Goal: Use online tool/utility: Utilize a website feature to perform a specific function

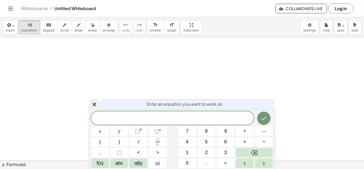
scroll to position [1, 0]
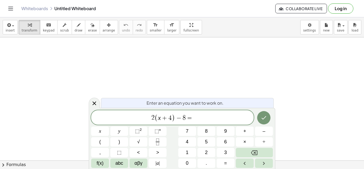
click at [195, 120] on span "2 ( x + 4 ) − 8 =" at bounding box center [172, 117] width 163 height 9
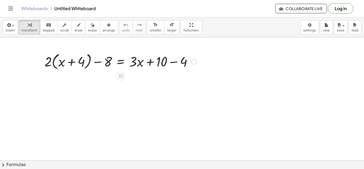
click at [49, 64] on div at bounding box center [121, 61] width 158 height 20
click at [61, 59] on div at bounding box center [121, 61] width 158 height 20
click at [62, 62] on div at bounding box center [121, 61] width 158 height 20
drag, startPoint x: 48, startPoint y: 61, endPoint x: 64, endPoint y: 63, distance: 16.2
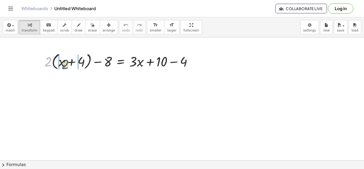
click at [64, 63] on div at bounding box center [121, 61] width 158 height 20
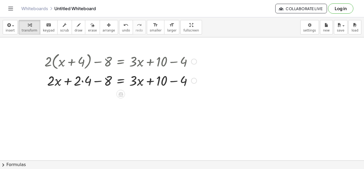
click at [84, 85] on div at bounding box center [121, 80] width 158 height 18
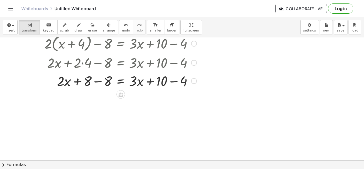
scroll to position [19, 0]
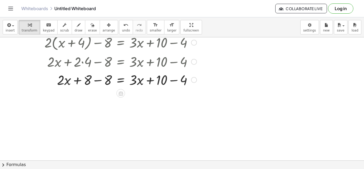
click at [121, 82] on div at bounding box center [121, 79] width 158 height 18
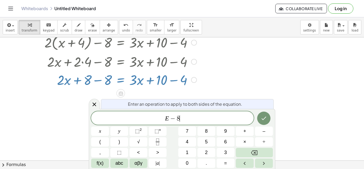
scroll to position [2, 0]
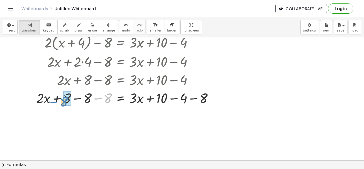
drag, startPoint x: 108, startPoint y: 99, endPoint x: 65, endPoint y: 102, distance: 43.3
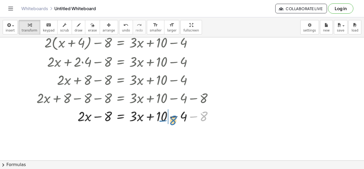
drag, startPoint x: 207, startPoint y: 112, endPoint x: 180, endPoint y: 116, distance: 26.6
click at [180, 116] on div at bounding box center [127, 116] width 186 height 18
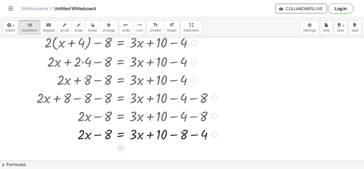
click at [187, 129] on div at bounding box center [127, 134] width 186 height 18
click at [183, 137] on div at bounding box center [127, 134] width 186 height 18
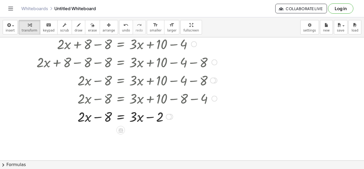
scroll to position [0, 0]
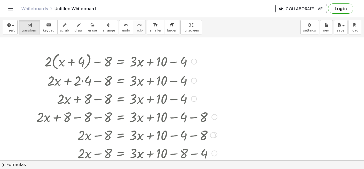
click at [169, 68] on div at bounding box center [127, 61] width 186 height 20
click at [160, 61] on div at bounding box center [127, 61] width 186 height 20
click at [195, 63] on div at bounding box center [194, 62] width 6 height 6
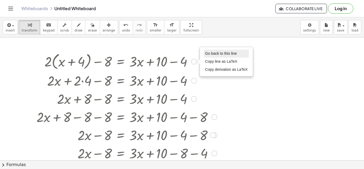
click at [217, 50] on li "Go back to this line" at bounding box center [226, 54] width 45 height 8
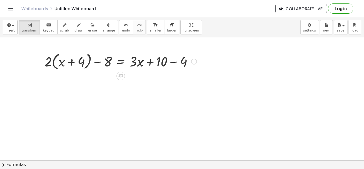
click at [178, 60] on div at bounding box center [121, 61] width 158 height 20
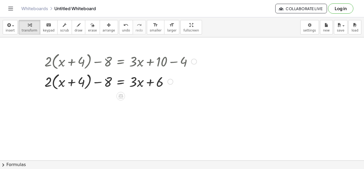
click at [67, 82] on div at bounding box center [121, 81] width 158 height 20
click at [51, 83] on div at bounding box center [121, 81] width 158 height 20
click at [47, 83] on div at bounding box center [121, 81] width 158 height 20
drag, startPoint x: 47, startPoint y: 83, endPoint x: 62, endPoint y: 85, distance: 14.3
click at [62, 85] on div at bounding box center [121, 81] width 158 height 20
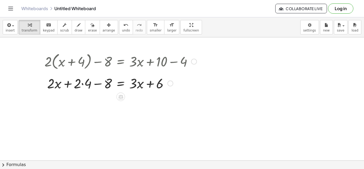
click at [84, 84] on div at bounding box center [119, 81] width 160 height 20
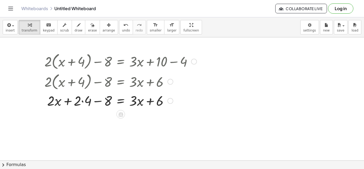
click at [88, 107] on div at bounding box center [121, 100] width 158 height 18
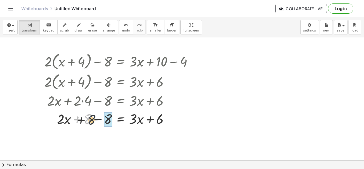
drag, startPoint x: 86, startPoint y: 120, endPoint x: 96, endPoint y: 121, distance: 9.3
click at [96, 121] on div at bounding box center [121, 118] width 158 height 18
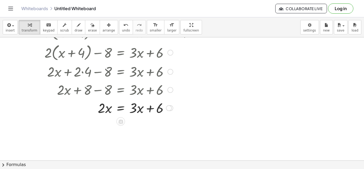
scroll to position [27, 0]
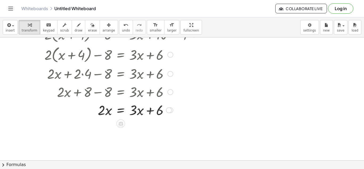
click at [134, 108] on div at bounding box center [121, 110] width 158 height 18
drag, startPoint x: 132, startPoint y: 110, endPoint x: 96, endPoint y: 112, distance: 36.7
click at [96, 112] on div at bounding box center [121, 110] width 158 height 18
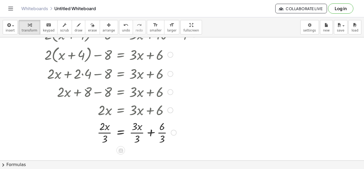
click at [168, 109] on div at bounding box center [171, 110] width 6 height 6
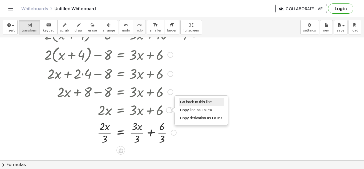
click at [180, 101] on span "Go back to this line" at bounding box center [196, 102] width 32 height 4
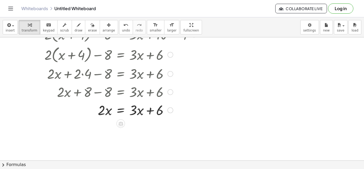
click at [139, 109] on div at bounding box center [121, 110] width 158 height 18
drag, startPoint x: 139, startPoint y: 108, endPoint x: 123, endPoint y: 108, distance: 16.3
click at [123, 108] on div at bounding box center [121, 110] width 158 height 18
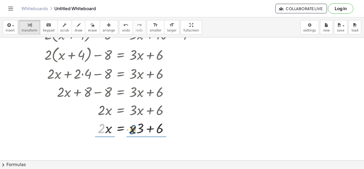
drag, startPoint x: 102, startPoint y: 127, endPoint x: 137, endPoint y: 128, distance: 34.7
click at [137, 128] on div at bounding box center [121, 128] width 158 height 18
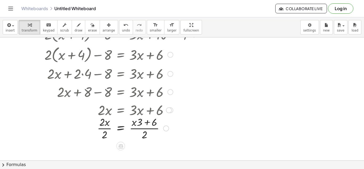
click at [150, 122] on div at bounding box center [121, 127] width 158 height 27
click at [145, 135] on div at bounding box center [121, 127] width 158 height 27
click at [118, 129] on div at bounding box center [121, 127] width 158 height 27
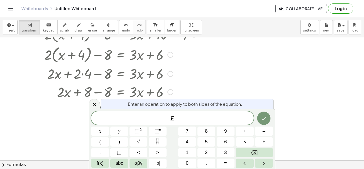
click at [80, 130] on div at bounding box center [121, 127] width 158 height 27
click at [84, 131] on div at bounding box center [121, 127] width 158 height 27
click at [96, 108] on div at bounding box center [94, 104] width 11 height 10
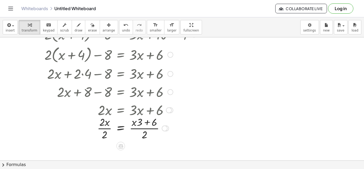
click at [102, 130] on div at bounding box center [121, 127] width 158 height 27
click at [137, 124] on div at bounding box center [121, 127] width 158 height 27
click at [141, 124] on div at bounding box center [121, 127] width 158 height 27
click at [151, 124] on div at bounding box center [121, 127] width 158 height 27
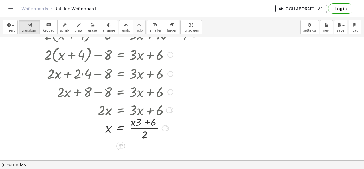
click at [154, 125] on div at bounding box center [121, 127] width 158 height 27
click at [144, 132] on div at bounding box center [121, 127] width 158 height 27
drag, startPoint x: 144, startPoint y: 132, endPoint x: 137, endPoint y: 121, distance: 13.3
click at [137, 121] on div at bounding box center [121, 127] width 158 height 27
click at [141, 122] on div at bounding box center [121, 127] width 158 height 27
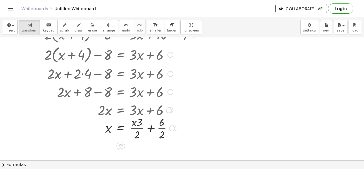
click at [150, 128] on div at bounding box center [121, 127] width 158 height 27
click at [144, 130] on div at bounding box center [121, 127] width 158 height 27
drag, startPoint x: 144, startPoint y: 132, endPoint x: 147, endPoint y: 127, distance: 6.5
click at [147, 127] on div at bounding box center [121, 127] width 158 height 27
click at [148, 131] on div at bounding box center [121, 127] width 158 height 27
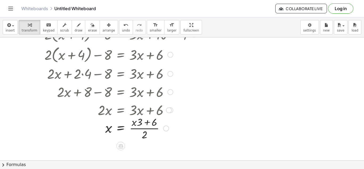
click at [140, 121] on div at bounding box center [121, 127] width 158 height 27
drag, startPoint x: 140, startPoint y: 122, endPoint x: 152, endPoint y: 124, distance: 12.5
click at [170, 108] on div at bounding box center [169, 110] width 6 height 6
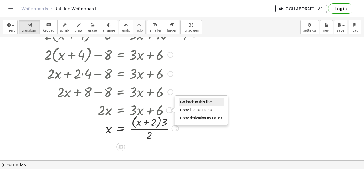
click at [183, 103] on span "Go back to this line" at bounding box center [196, 102] width 32 height 4
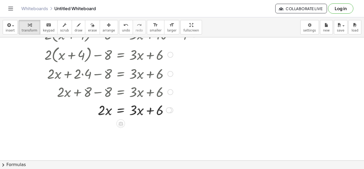
click at [141, 114] on div at bounding box center [121, 110] width 158 height 18
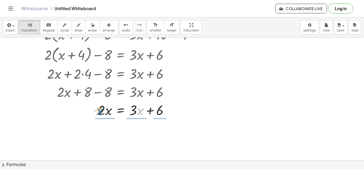
drag, startPoint x: 141, startPoint y: 114, endPoint x: 102, endPoint y: 115, distance: 39.2
click at [102, 115] on div at bounding box center [121, 110] width 158 height 18
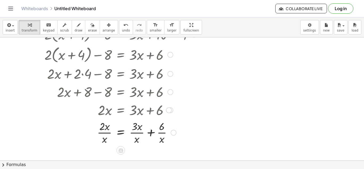
click at [190, 125] on div at bounding box center [121, 132] width 158 height 27
click at [167, 110] on div at bounding box center [169, 110] width 6 height 6
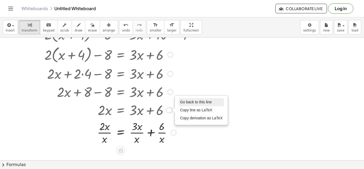
click at [187, 99] on li "Go back to this line" at bounding box center [201, 102] width 45 height 8
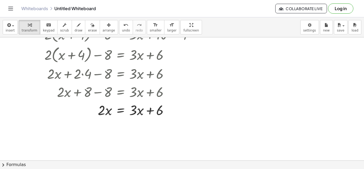
scroll to position [0, 0]
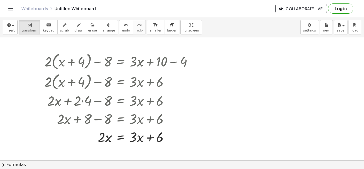
click at [203, 77] on div at bounding box center [182, 160] width 364 height 246
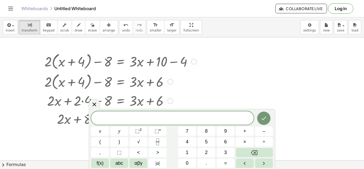
click at [192, 63] on div at bounding box center [194, 62] width 6 height 6
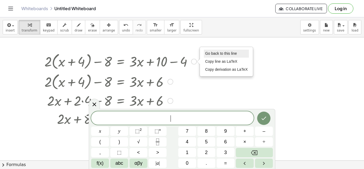
click at [209, 51] on li "Go back to this line" at bounding box center [226, 54] width 45 height 8
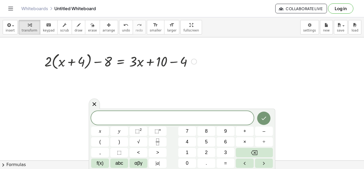
click at [168, 62] on div at bounding box center [121, 61] width 158 height 20
click at [121, 62] on div "+ · 2 · ( + x + 4 ) − 8 = + · 3 · x + 10 − 4 6 Go back to this line Copy line a…" at bounding box center [121, 62] width 0 height 0
click at [148, 63] on div at bounding box center [109, 61] width 134 height 20
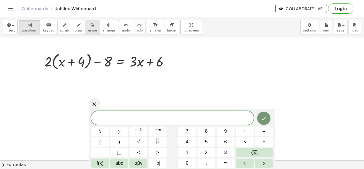
click at [91, 23] on icon "button" at bounding box center [93, 25] width 4 height 6
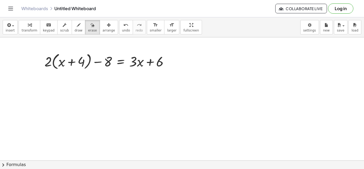
click at [76, 60] on div at bounding box center [182, 160] width 364 height 246
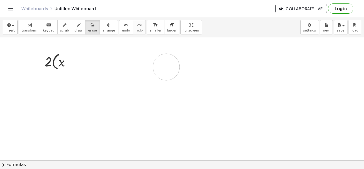
drag, startPoint x: 77, startPoint y: 61, endPoint x: 165, endPoint y: 67, distance: 88.0
click at [165, 67] on div at bounding box center [182, 160] width 364 height 246
drag, startPoint x: 33, startPoint y: 64, endPoint x: 215, endPoint y: 16, distance: 187.4
click at [215, 16] on div "Graspable Math Activities Get Started Activity Bank Assigned Work Classes White…" at bounding box center [182, 84] width 364 height 169
drag, startPoint x: 188, startPoint y: 40, endPoint x: 126, endPoint y: 57, distance: 64.1
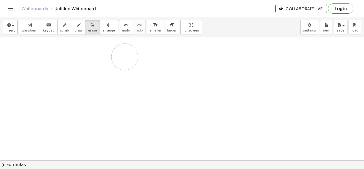
click at [126, 57] on div at bounding box center [182, 160] width 364 height 246
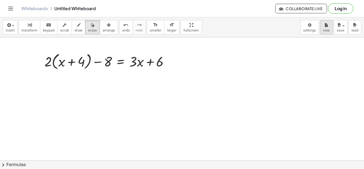
click at [328, 27] on icon "button" at bounding box center [327, 25] width 4 height 6
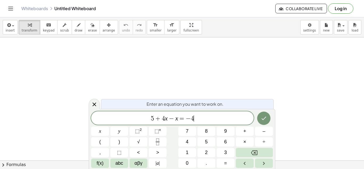
scroll to position [3, 0]
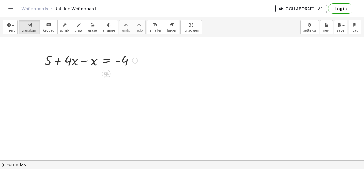
click at [72, 58] on div at bounding box center [91, 60] width 99 height 18
click at [73, 60] on div at bounding box center [91, 60] width 99 height 18
click at [83, 60] on div at bounding box center [91, 60] width 99 height 18
click at [83, 60] on div at bounding box center [101, 60] width 80 height 18
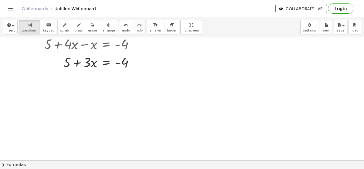
scroll to position [13, 0]
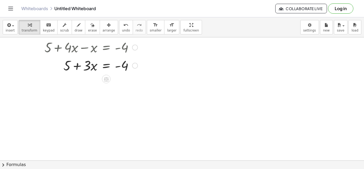
click at [103, 63] on div at bounding box center [91, 65] width 99 height 18
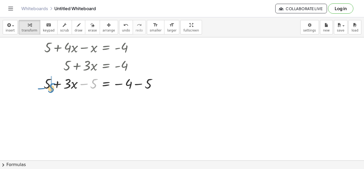
drag, startPoint x: 96, startPoint y: 82, endPoint x: 54, endPoint y: 86, distance: 42.3
click at [54, 86] on div at bounding box center [102, 83] width 123 height 18
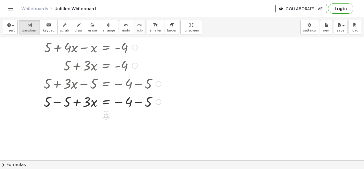
click at [58, 100] on div at bounding box center [102, 101] width 123 height 18
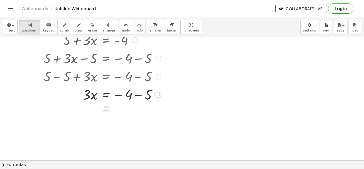
scroll to position [41, 0]
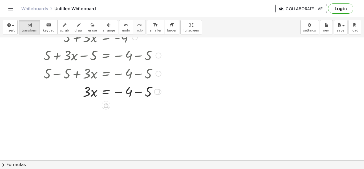
click at [134, 92] on div at bounding box center [102, 91] width 123 height 18
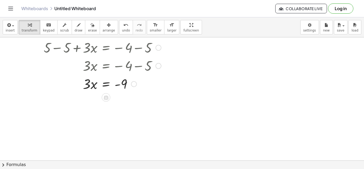
scroll to position [71, 0]
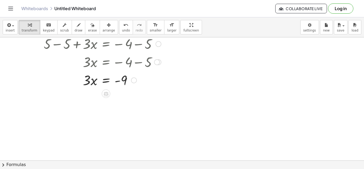
click at [105, 83] on div at bounding box center [102, 80] width 123 height 18
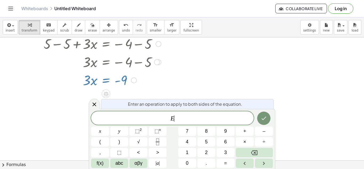
click at [161, 69] on div at bounding box center [115, 62] width 148 height 18
click at [221, 65] on div at bounding box center [182, 89] width 364 height 246
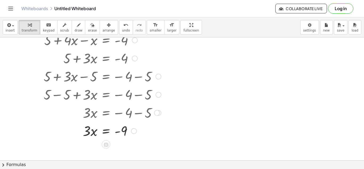
scroll to position [20, 0]
click at [100, 75] on div at bounding box center [102, 76] width 123 height 18
click at [157, 74] on div at bounding box center [159, 77] width 6 height 6
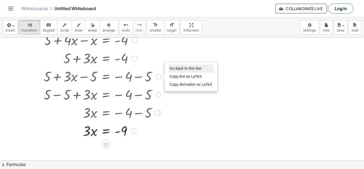
click at [179, 65] on li "Go back to this line" at bounding box center [191, 69] width 45 height 8
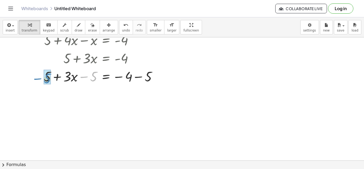
drag, startPoint x: 96, startPoint y: 76, endPoint x: 50, endPoint y: 77, distance: 46.2
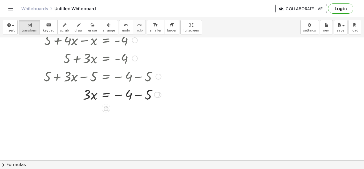
click at [142, 95] on div at bounding box center [102, 94] width 123 height 18
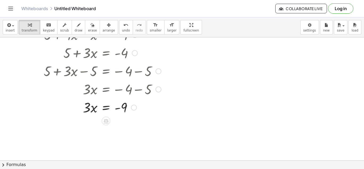
scroll to position [25, 0]
click at [158, 72] on div at bounding box center [159, 72] width 6 height 6
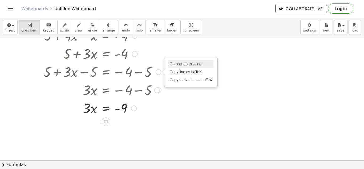
click at [171, 64] on span "Go back to this line" at bounding box center [186, 64] width 32 height 4
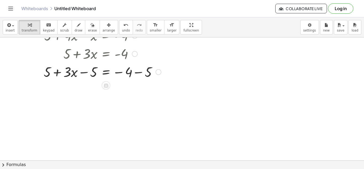
click at [140, 73] on div at bounding box center [102, 71] width 123 height 18
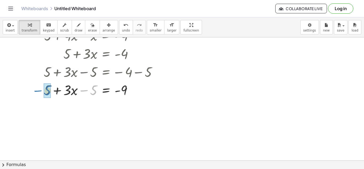
drag, startPoint x: 93, startPoint y: 91, endPoint x: 47, endPoint y: 91, distance: 46.2
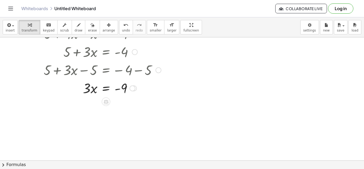
scroll to position [27, 0]
click at [109, 88] on div at bounding box center [102, 87] width 123 height 18
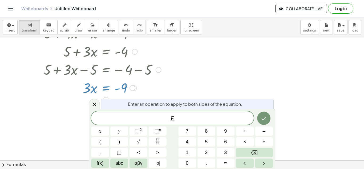
scroll to position [5, 0]
click at [262, 137] on button "÷" at bounding box center [264, 141] width 18 height 9
click at [223, 150] on button "3" at bounding box center [226, 152] width 18 height 9
click at [265, 116] on icon "Done" at bounding box center [264, 118] width 6 height 6
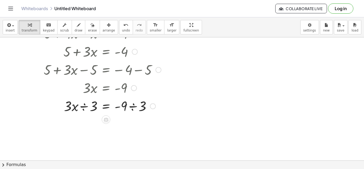
click at [82, 106] on div at bounding box center [102, 106] width 123 height 18
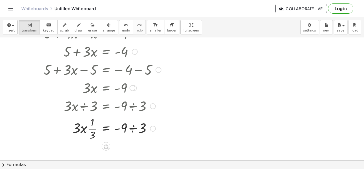
click at [85, 126] on div at bounding box center [102, 128] width 123 height 27
click at [92, 126] on div at bounding box center [102, 128] width 123 height 27
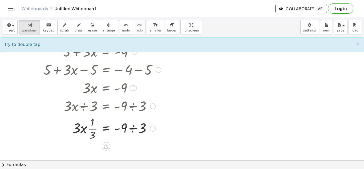
click at [96, 105] on div at bounding box center [98, 106] width 132 height 18
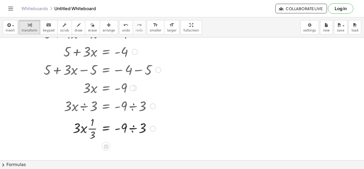
click at [151, 104] on div at bounding box center [153, 106] width 6 height 6
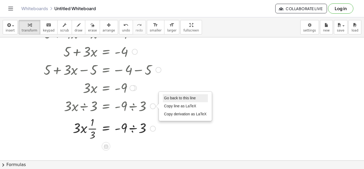
click at [175, 98] on span "Go back to this line" at bounding box center [180, 98] width 32 height 4
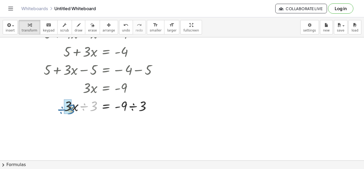
drag, startPoint x: 94, startPoint y: 108, endPoint x: 72, endPoint y: 111, distance: 22.6
click at [72, 111] on div at bounding box center [102, 106] width 123 height 18
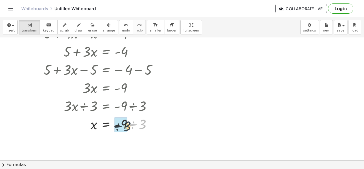
drag, startPoint x: 146, startPoint y: 122, endPoint x: 129, endPoint y: 124, distance: 17.2
click at [129, 124] on div at bounding box center [102, 124] width 123 height 18
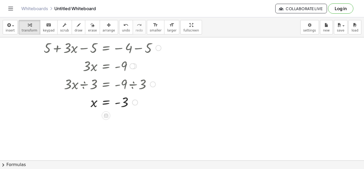
scroll to position [50, 0]
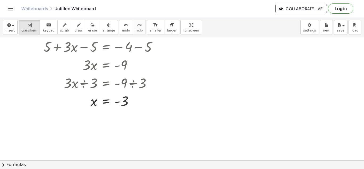
click at [172, 74] on div at bounding box center [182, 110] width 364 height 246
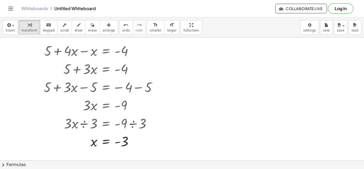
scroll to position [9, 0]
click at [239, 90] on div at bounding box center [182, 151] width 364 height 246
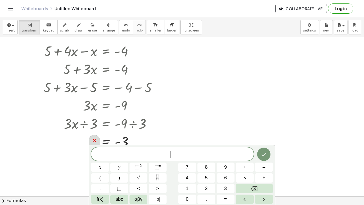
click at [95, 140] on icon at bounding box center [95, 140] width 4 height 4
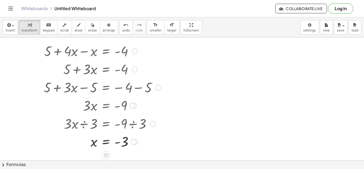
click at [132, 52] on div at bounding box center [135, 51] width 6 height 6
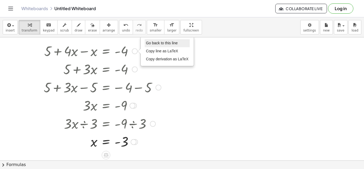
click at [152, 44] on span "Go back to this line" at bounding box center [162, 43] width 32 height 4
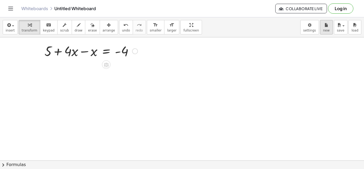
click at [325, 26] on icon "button" at bounding box center [327, 25] width 4 height 6
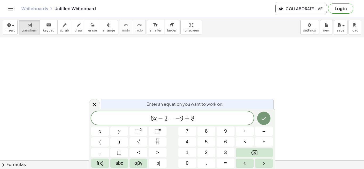
scroll to position [3, 0]
click at [261, 120] on button "Done" at bounding box center [263, 118] width 13 height 13
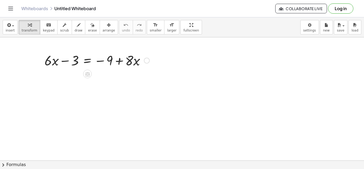
click at [88, 60] on div at bounding box center [97, 60] width 110 height 18
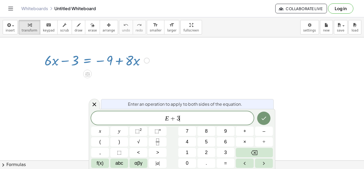
scroll to position [4, 0]
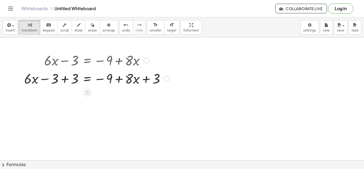
click at [62, 80] on div at bounding box center [97, 78] width 150 height 18
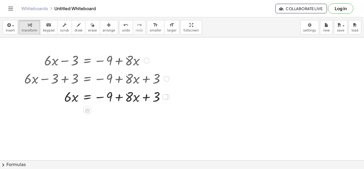
click at [144, 98] on div at bounding box center [97, 96] width 150 height 18
drag, startPoint x: 160, startPoint y: 98, endPoint x: 116, endPoint y: 99, distance: 43.5
click at [116, 99] on div at bounding box center [97, 96] width 150 height 18
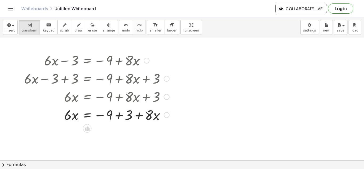
click at [116, 115] on div at bounding box center [97, 114] width 150 height 18
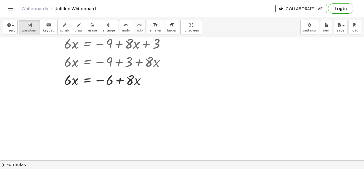
scroll to position [57, 0]
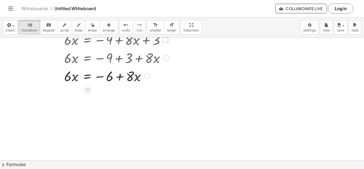
click at [129, 77] on div at bounding box center [97, 76] width 150 height 18
click at [89, 77] on div at bounding box center [97, 76] width 150 height 18
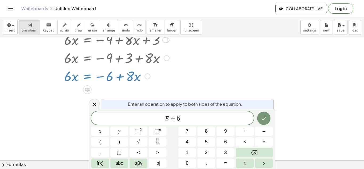
scroll to position [5, 0]
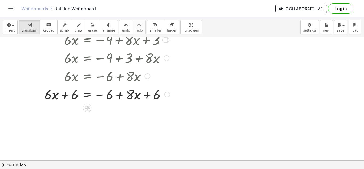
click at [62, 94] on div at bounding box center [97, 94] width 151 height 18
click at [55, 97] on div at bounding box center [97, 94] width 151 height 18
drag, startPoint x: 77, startPoint y: 96, endPoint x: 53, endPoint y: 97, distance: 24.6
click at [53, 97] on div at bounding box center [97, 94] width 151 height 18
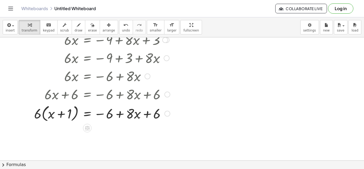
click at [46, 112] on div at bounding box center [97, 113] width 151 height 20
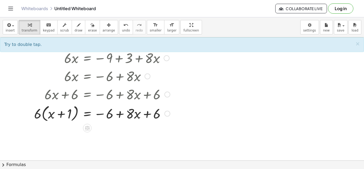
click at [52, 113] on div at bounding box center [97, 113] width 151 height 20
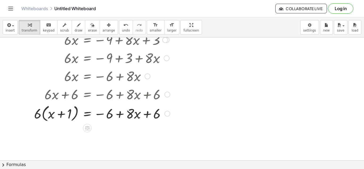
click at [64, 117] on div at bounding box center [97, 113] width 151 height 20
drag, startPoint x: 37, startPoint y: 114, endPoint x: 55, endPoint y: 118, distance: 18.8
click at [55, 118] on div at bounding box center [97, 113] width 151 height 20
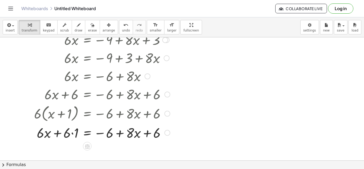
click at [58, 131] on div at bounding box center [97, 132] width 151 height 18
click at [68, 135] on div at bounding box center [97, 132] width 151 height 18
click at [75, 134] on div at bounding box center [97, 132] width 151 height 18
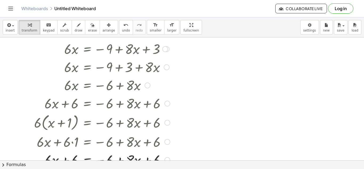
scroll to position [45, 0]
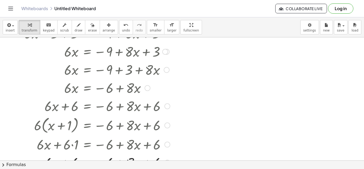
click at [165, 104] on div at bounding box center [168, 106] width 6 height 6
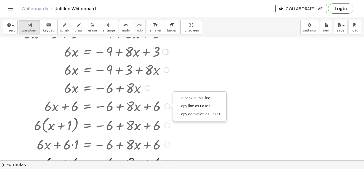
click at [182, 93] on div "Go back to this line Copy line as LaTeX Copy derivation as LaTeX" at bounding box center [200, 106] width 53 height 29
click at [182, 98] on span "Go back to this line" at bounding box center [195, 98] width 32 height 4
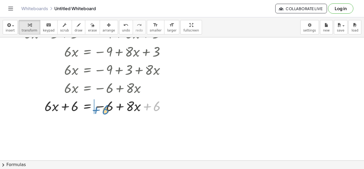
drag, startPoint x: 159, startPoint y: 106, endPoint x: 111, endPoint y: 109, distance: 47.3
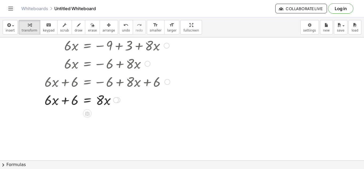
scroll to position [76, 0]
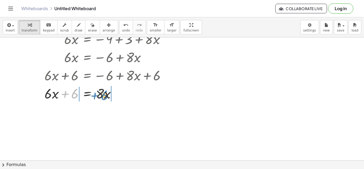
drag, startPoint x: 75, startPoint y: 92, endPoint x: 104, endPoint y: 93, distance: 28.8
click at [104, 93] on div at bounding box center [97, 93] width 151 height 18
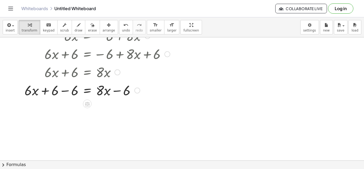
scroll to position [98, 0]
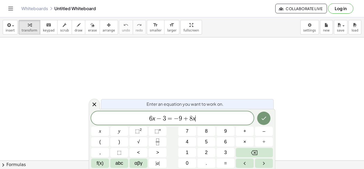
scroll to position [1, 0]
click at [267, 122] on button "Done" at bounding box center [263, 118] width 13 height 13
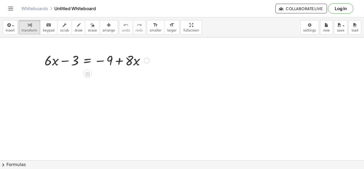
click at [54, 58] on div at bounding box center [97, 60] width 110 height 18
click at [86, 60] on div at bounding box center [97, 60] width 110 height 18
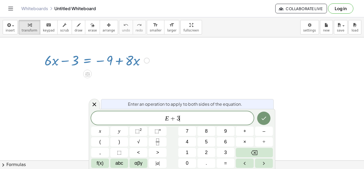
scroll to position [2, 0]
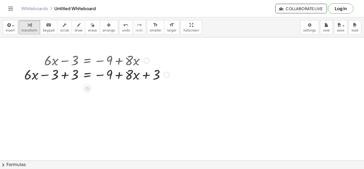
click at [61, 64] on div at bounding box center [97, 60] width 150 height 18
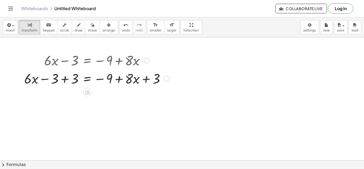
click at [61, 75] on div at bounding box center [97, 78] width 150 height 18
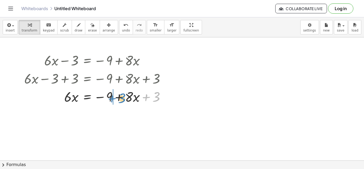
drag, startPoint x: 157, startPoint y: 93, endPoint x: 123, endPoint y: 94, distance: 34.4
click at [123, 94] on div at bounding box center [97, 96] width 150 height 18
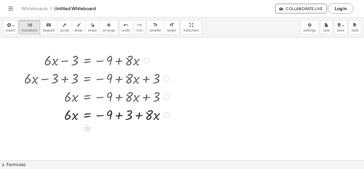
click at [119, 112] on div at bounding box center [97, 114] width 150 height 18
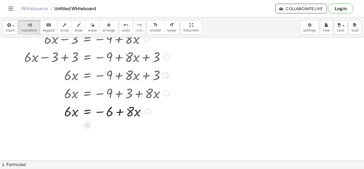
scroll to position [15, 0]
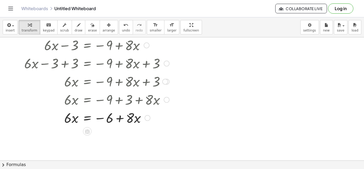
click at [89, 118] on div at bounding box center [97, 117] width 150 height 18
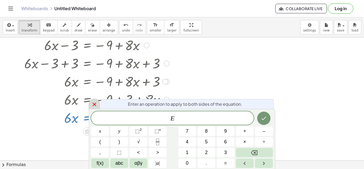
click at [91, 104] on div at bounding box center [94, 104] width 11 height 10
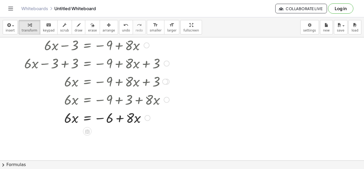
click at [139, 117] on div at bounding box center [97, 117] width 150 height 18
click at [133, 118] on div at bounding box center [97, 117] width 150 height 18
click at [134, 118] on div at bounding box center [97, 117] width 150 height 18
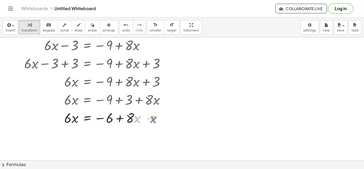
drag, startPoint x: 137, startPoint y: 120, endPoint x: 156, endPoint y: 120, distance: 18.7
click at [156, 120] on div at bounding box center [97, 117] width 150 height 18
drag, startPoint x: 131, startPoint y: 120, endPoint x: 55, endPoint y: 122, distance: 76.1
click at [55, 122] on div at bounding box center [97, 117] width 150 height 18
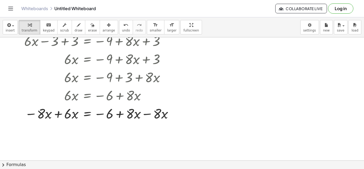
scroll to position [45, 0]
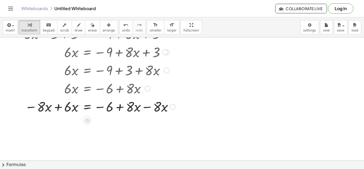
click at [57, 108] on div at bounding box center [100, 106] width 157 height 18
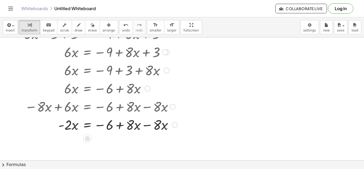
click at [149, 125] on div at bounding box center [101, 124] width 159 height 18
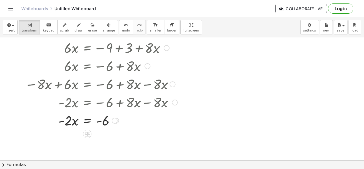
scroll to position [68, 0]
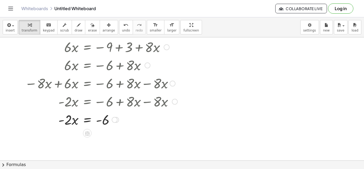
click at [87, 119] on div at bounding box center [101, 119] width 159 height 18
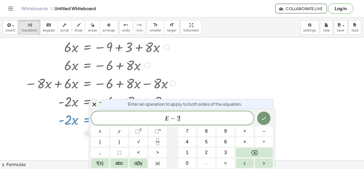
scroll to position [3, 0]
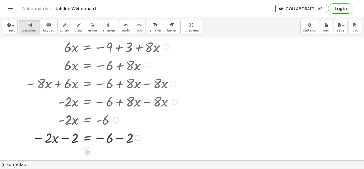
click at [63, 138] on div at bounding box center [101, 137] width 159 height 18
click at [77, 137] on div at bounding box center [101, 137] width 159 height 18
click at [89, 139] on div at bounding box center [101, 137] width 159 height 18
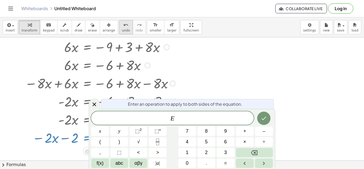
click at [119, 20] on button "undo undo" at bounding box center [126, 27] width 14 height 14
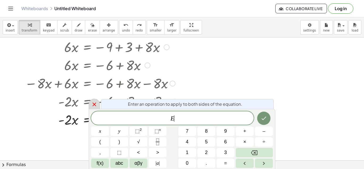
click at [92, 102] on icon at bounding box center [94, 104] width 6 height 6
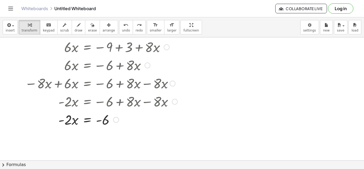
click at [69, 121] on div at bounding box center [103, 119] width 111 height 18
click at [73, 122] on div at bounding box center [103, 119] width 111 height 18
drag, startPoint x: 69, startPoint y: 121, endPoint x: 106, endPoint y: 136, distance: 40.8
click at [106, 136] on div "+ · 6 · x − 3 = − 9 + · 8 · x + · 6 · x − 3 + 3 = − 9 + · 8 · x + 3 + · 6 · x +…" at bounding box center [98, 65] width 165 height 166
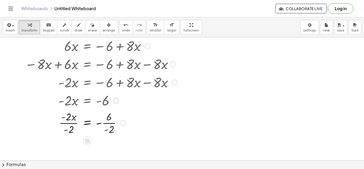
scroll to position [87, 0]
click at [69, 121] on div at bounding box center [101, 122] width 159 height 27
click at [108, 119] on div at bounding box center [101, 122] width 159 height 27
click at [108, 123] on div at bounding box center [101, 122] width 159 height 27
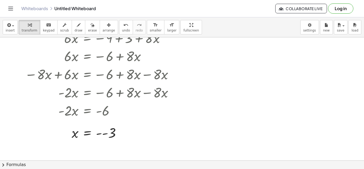
scroll to position [75, 0]
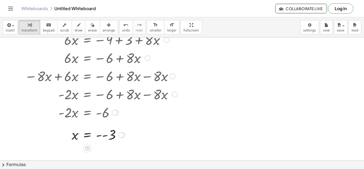
click at [101, 138] on div at bounding box center [101, 135] width 159 height 18
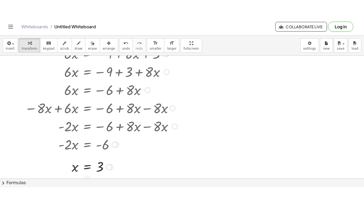
scroll to position [58, 0]
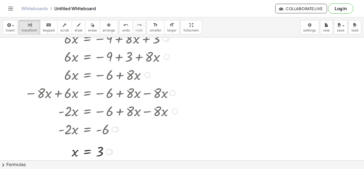
click at [165, 130] on div at bounding box center [97, 129] width 152 height 18
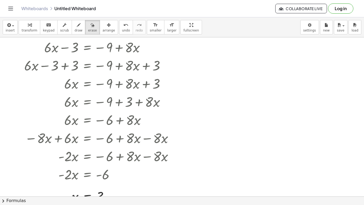
scroll to position [18, 0]
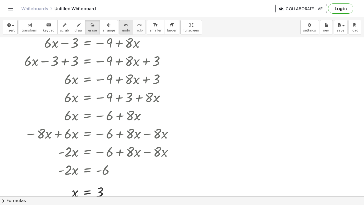
click at [122, 27] on div "undo" at bounding box center [126, 25] width 8 height 6
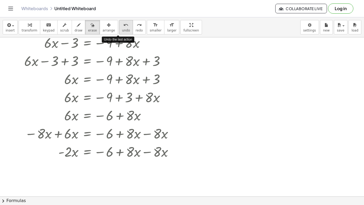
click at [122, 27] on div "undo" at bounding box center [126, 25] width 8 height 6
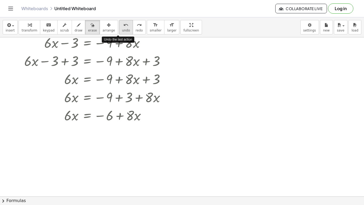
click at [122, 27] on div "undo" at bounding box center [126, 25] width 8 height 6
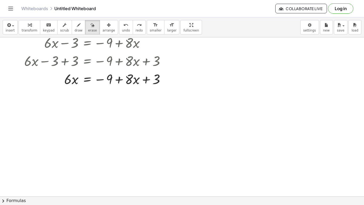
click at [130, 80] on div at bounding box center [182, 179] width 364 height 318
click at [94, 81] on div at bounding box center [182, 179] width 364 height 318
click at [90, 81] on div at bounding box center [182, 179] width 364 height 318
click at [87, 80] on div at bounding box center [182, 179] width 364 height 318
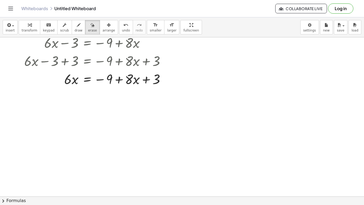
click at [85, 78] on div at bounding box center [182, 179] width 364 height 318
click at [122, 26] on div "undo" at bounding box center [126, 25] width 8 height 6
click at [124, 27] on icon "undo" at bounding box center [126, 25] width 5 height 6
click at [84, 82] on div at bounding box center [182, 179] width 364 height 318
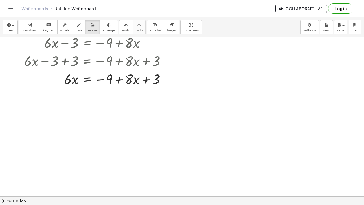
click at [89, 77] on div at bounding box center [182, 179] width 364 height 318
click at [92, 79] on div at bounding box center [182, 179] width 364 height 318
click at [105, 29] on span "arrange" at bounding box center [109, 31] width 13 height 4
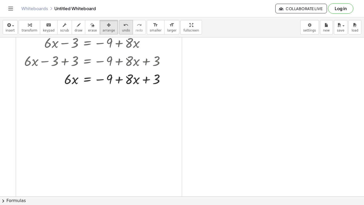
click at [119, 27] on button "undo undo" at bounding box center [126, 27] width 14 height 14
click at [86, 91] on div at bounding box center [98, 115] width 165 height 166
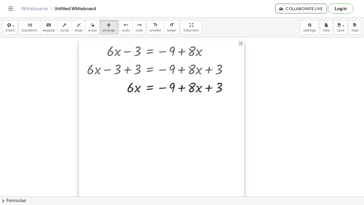
drag, startPoint x: 103, startPoint y: 88, endPoint x: 166, endPoint y: 97, distance: 63.2
click at [166, 97] on div at bounding box center [161, 123] width 165 height 166
click at [61, 73] on div at bounding box center [182, 179] width 364 height 318
click at [77, 22] on icon "button" at bounding box center [79, 25] width 4 height 6
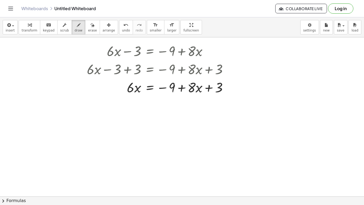
click at [150, 86] on div at bounding box center [182, 179] width 364 height 318
click at [46, 25] on icon "keyboard" at bounding box center [48, 25] width 5 height 6
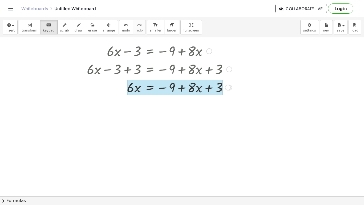
click at [146, 86] on div at bounding box center [175, 87] width 96 height 15
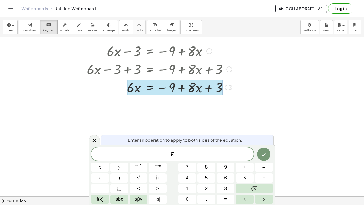
click at [225, 127] on div "+ · 6 · x − 3 = − 9 + · 8 · x + · 6 · x − 3 + 3 = − 9 + · 8 · x + 3 + · 6 · x +…" at bounding box center [161, 123] width 165 height 166
click at [157, 92] on div at bounding box center [175, 87] width 96 height 15
click at [131, 75] on div at bounding box center [163, 69] width 159 height 18
click at [28, 23] on icon "button" at bounding box center [30, 25] width 4 height 6
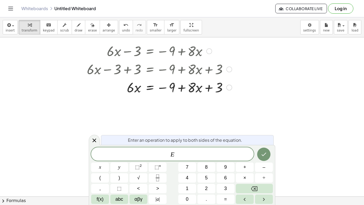
click at [144, 89] on div at bounding box center [163, 87] width 159 height 18
click at [150, 88] on div at bounding box center [163, 87] width 159 height 18
click at [232, 109] on div "+ · 6 · x − 3 = − 9 + · 8 · x + · 6 · x − 3 + 3 = − 9 + · 8 · x + 3 + · 6 · x +…" at bounding box center [161, 123] width 165 height 166
click at [226, 85] on div at bounding box center [228, 87] width 6 height 6
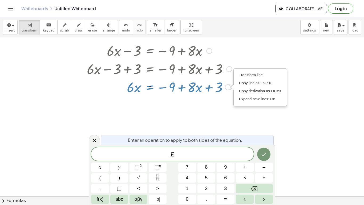
click at [225, 87] on div "Transform line Copy line as LaTeX Copy derivation as LaTeX Expand new lines: On" at bounding box center [228, 87] width 6 height 6
click at [175, 157] on span "E" at bounding box center [172, 154] width 163 height 7
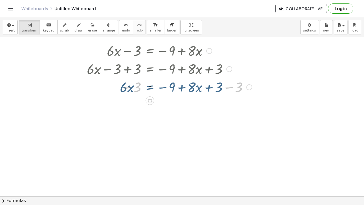
scroll to position [18, 0]
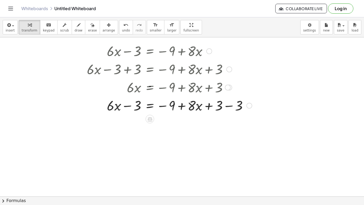
click at [219, 107] on div at bounding box center [163, 105] width 159 height 18
click at [227, 106] on div at bounding box center [163, 105] width 159 height 18
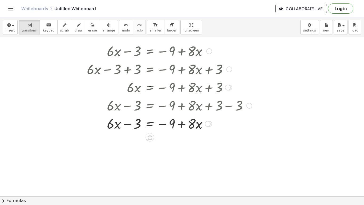
click at [130, 124] on div at bounding box center [163, 123] width 159 height 18
click at [122, 30] on span "undo" at bounding box center [126, 31] width 8 height 4
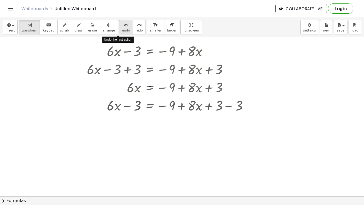
click at [122, 30] on span "undo" at bounding box center [126, 31] width 8 height 4
click at [124, 26] on button "undo undo" at bounding box center [126, 27] width 14 height 14
click at [124, 26] on icon "undo" at bounding box center [126, 25] width 5 height 6
click at [136, 26] on div "redo" at bounding box center [139, 25] width 7 height 6
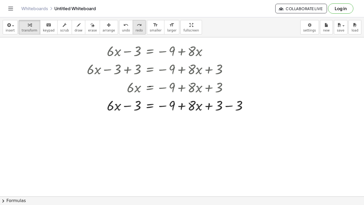
click at [136, 26] on div "redo" at bounding box center [139, 25] width 7 height 6
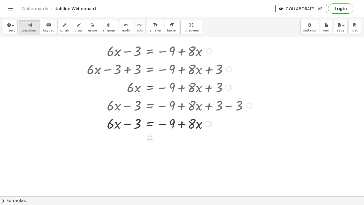
click at [179, 135] on div "+ · 6 · x − 3 = − 9 + · 8 · x + · 6 · x − 3 + 3 = − 9 + · 8 · x + 3 + · 6 · x +…" at bounding box center [161, 123] width 165 height 166
click at [124, 26] on icon "undo" at bounding box center [126, 25] width 5 height 6
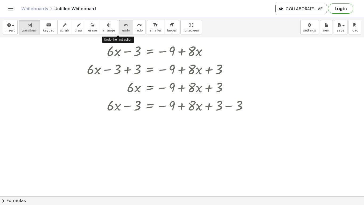
click at [124, 26] on icon "undo" at bounding box center [126, 25] width 5 height 6
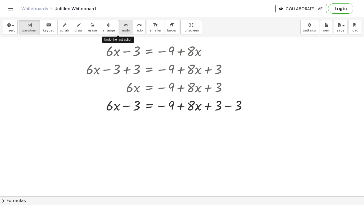
click at [124, 26] on icon "undo" at bounding box center [126, 25] width 5 height 6
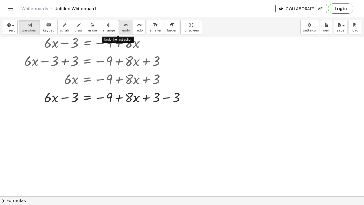
click at [124, 27] on icon "undo" at bounding box center [126, 25] width 5 height 6
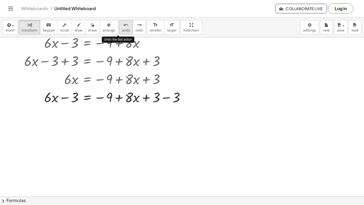
click at [124, 27] on icon "undo" at bounding box center [126, 25] width 5 height 6
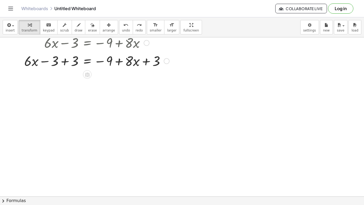
scroll to position [0, 0]
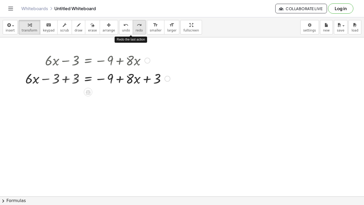
click at [136, 31] on span "redo" at bounding box center [139, 31] width 7 height 4
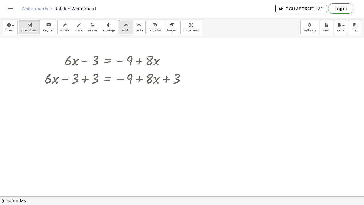
click at [122, 26] on button "undo undo" at bounding box center [126, 27] width 14 height 14
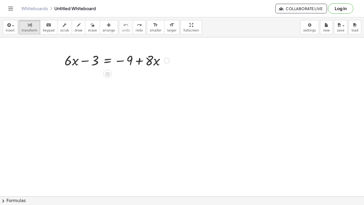
click at [107, 61] on div at bounding box center [121, 60] width 159 height 18
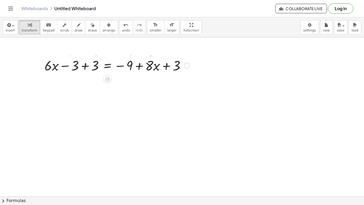
click at [87, 61] on div at bounding box center [121, 60] width 118 height 18
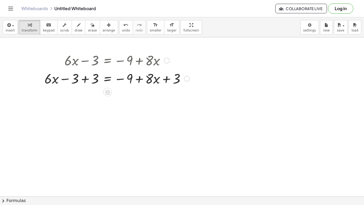
click at [82, 80] on div at bounding box center [121, 78] width 159 height 18
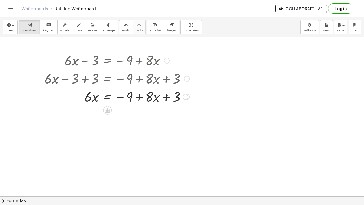
click at [180, 94] on div at bounding box center [121, 96] width 159 height 18
drag, startPoint x: 179, startPoint y: 98, endPoint x: 132, endPoint y: 99, distance: 47.5
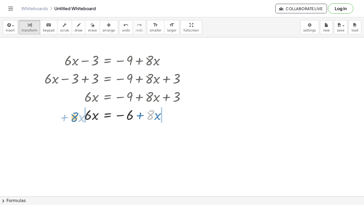
drag, startPoint x: 152, startPoint y: 116, endPoint x: 75, endPoint y: 118, distance: 76.9
click at [75, 118] on div at bounding box center [121, 114] width 159 height 18
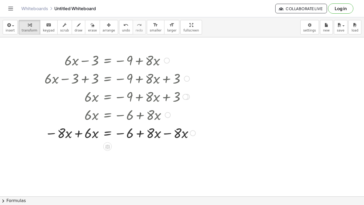
click at [77, 133] on div at bounding box center [121, 133] width 159 height 18
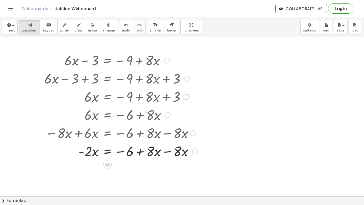
click at [166, 156] on div at bounding box center [121, 151] width 159 height 18
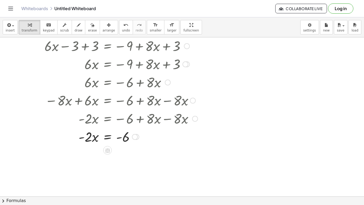
scroll to position [42, 0]
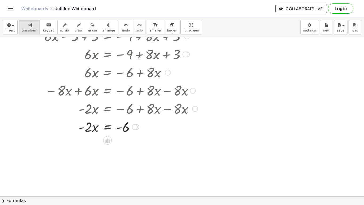
click at [107, 125] on div at bounding box center [121, 126] width 159 height 18
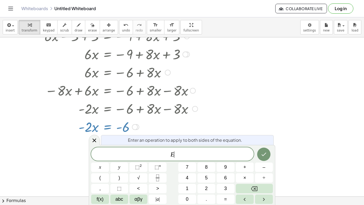
click at [183, 133] on div at bounding box center [121, 126] width 159 height 18
click at [141, 118] on div at bounding box center [121, 126] width 159 height 18
click at [95, 138] on icon at bounding box center [94, 140] width 6 height 6
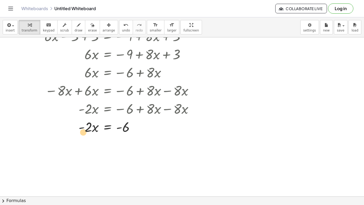
click at [83, 132] on div at bounding box center [121, 126] width 159 height 18
drag, startPoint x: 87, startPoint y: 129, endPoint x: 127, endPoint y: 141, distance: 42.2
click at [89, 151] on div at bounding box center [121, 149] width 159 height 27
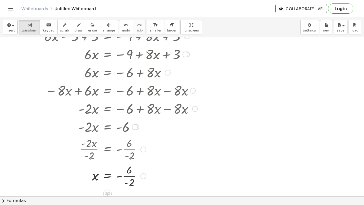
click at [122, 169] on div at bounding box center [121, 175] width 159 height 27
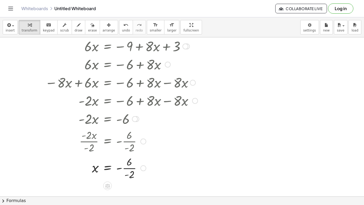
click at [125, 169] on div at bounding box center [121, 167] width 159 height 27
click at [130, 166] on div at bounding box center [121, 167] width 159 height 27
click at [125, 168] on div at bounding box center [121, 168] width 159 height 18
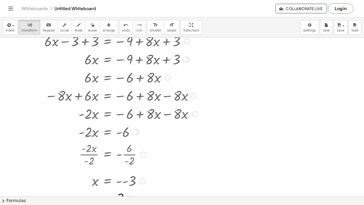
scroll to position [35, 0]
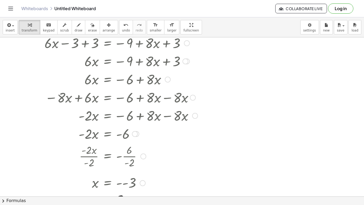
click at [173, 158] on div at bounding box center [115, 155] width 172 height 27
click at [190, 24] on icon "button" at bounding box center [192, 25] width 4 height 6
click at [226, 60] on div at bounding box center [182, 161] width 364 height 318
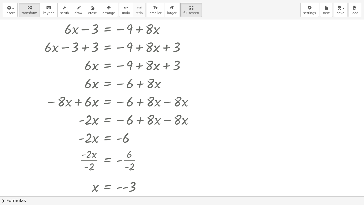
scroll to position [15, 0]
click at [226, 60] on div at bounding box center [182, 181] width 364 height 353
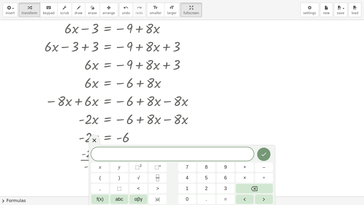
click at [224, 61] on div at bounding box center [182, 181] width 364 height 353
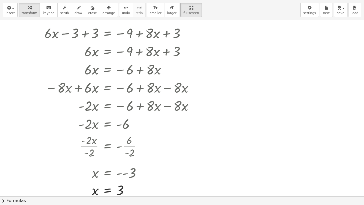
scroll to position [28, 0]
click at [107, 7] on icon "button" at bounding box center [109, 8] width 4 height 6
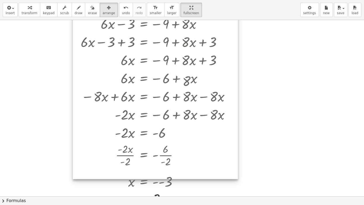
drag, startPoint x: 196, startPoint y: 58, endPoint x: 233, endPoint y: 56, distance: 37.2
click at [233, 56] on div at bounding box center [155, 96] width 165 height 166
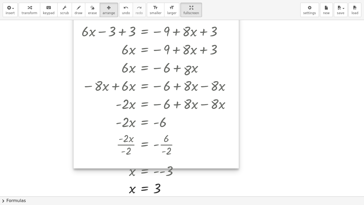
click at [236, 63] on div at bounding box center [156, 85] width 165 height 166
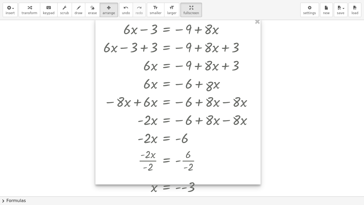
drag, startPoint x: 236, startPoint y: 57, endPoint x: 257, endPoint y: 73, distance: 27.1
click at [257, 73] on div at bounding box center [178, 101] width 165 height 166
click at [183, 169] on div at bounding box center [186, 187] width 171 height 18
click at [185, 169] on div at bounding box center [186, 187] width 171 height 18
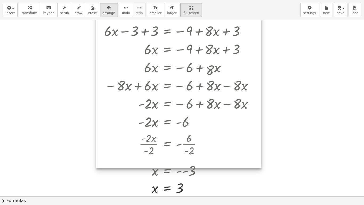
drag, startPoint x: 209, startPoint y: 175, endPoint x: 209, endPoint y: 159, distance: 16.0
click at [209, 159] on div at bounding box center [178, 85] width 165 height 166
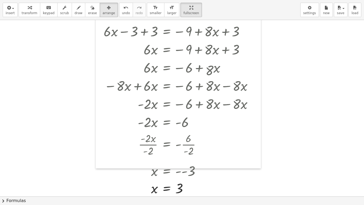
click at [271, 158] on div at bounding box center [182, 168] width 364 height 353
click at [187, 17] on button "fullscreen" at bounding box center [191, 10] width 21 height 14
click at [363, 70] on div at bounding box center [182, 168] width 364 height 353
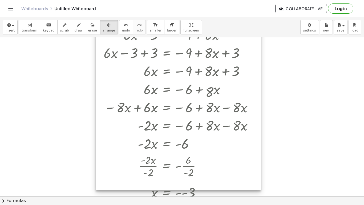
scroll to position [0, 0]
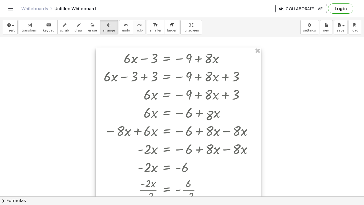
click at [134, 49] on div at bounding box center [178, 130] width 165 height 166
click at [117, 56] on div at bounding box center [178, 130] width 165 height 166
click at [129, 60] on div at bounding box center [178, 130] width 165 height 166
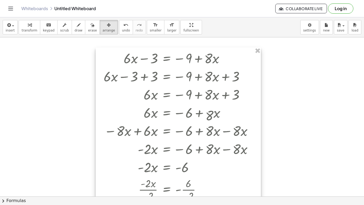
click at [129, 60] on div at bounding box center [178, 130] width 165 height 166
click at [103, 27] on div "button" at bounding box center [109, 25] width 13 height 6
click at [77, 27] on icon "button" at bounding box center [79, 25] width 4 height 6
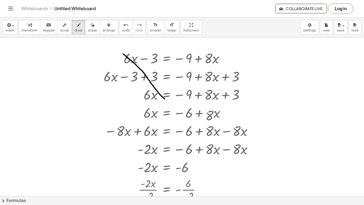
drag, startPoint x: 123, startPoint y: 54, endPoint x: 165, endPoint y: 99, distance: 61.4
click at [165, 99] on div at bounding box center [182, 196] width 364 height 318
click at [122, 29] on span "undo" at bounding box center [126, 31] width 8 height 4
click at [46, 26] on icon "keyboard" at bounding box center [48, 25] width 5 height 6
drag, startPoint x: 126, startPoint y: 55, endPoint x: 141, endPoint y: 69, distance: 20.6
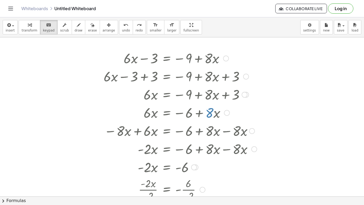
click at [167, 58] on div "+ · 6 · x − 3 = − 9 + · 8 · x + · 6 · x − 3 + 3 = − 9 + · 8 · x + 3 + · 6 · x +…" at bounding box center [167, 58] width 0 height 0
click at [132, 63] on div at bounding box center [180, 58] width 118 height 18
click at [341, 29] on span "save" at bounding box center [340, 31] width 7 height 4
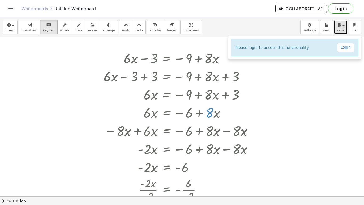
click at [331, 60] on div at bounding box center [182, 196] width 364 height 318
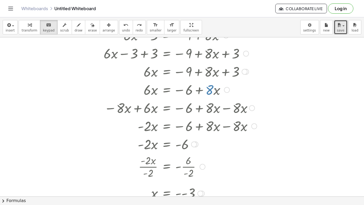
scroll to position [42, 0]
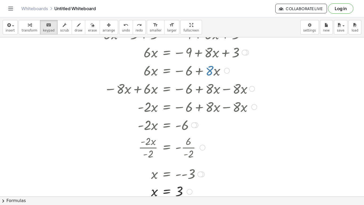
drag, startPoint x: 182, startPoint y: 192, endPoint x: 214, endPoint y: 163, distance: 43.3
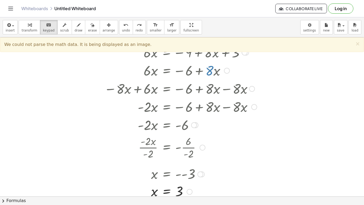
click at [226, 138] on div "+ · 6 · x − 3 = − 9 + · 8 · x + · 6 · x − 3 + 3 = − 9 + · 8 · x + 3 + · 6 · x +…" at bounding box center [178, 88] width 165 height 166
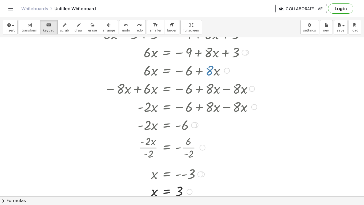
scroll to position [0, 0]
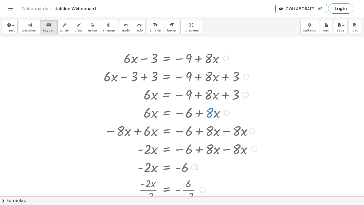
drag, startPoint x: 121, startPoint y: 52, endPoint x: 227, endPoint y: 188, distance: 171.8
click at [167, 58] on div "+ · 6 · x − 3 = − 9 + · 8 · x + · 6 · x − 3 + 3 = − 9 + · 8 · x + 3 + · 6 · x +…" at bounding box center [167, 58] width 0 height 0
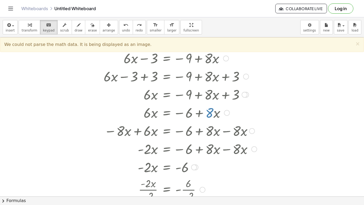
click at [258, 91] on div at bounding box center [190, 94] width 178 height 18
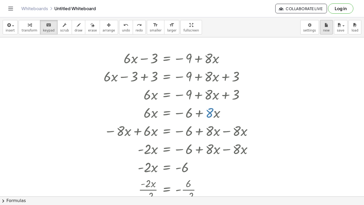
click at [326, 26] on icon "button" at bounding box center [327, 25] width 4 height 6
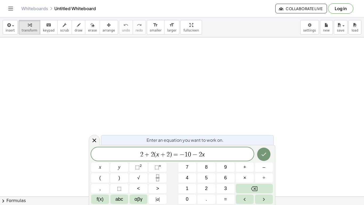
scroll to position [1, 0]
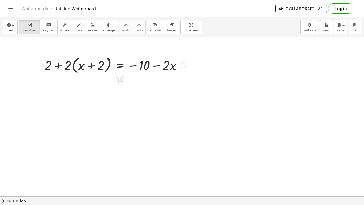
click at [66, 67] on div at bounding box center [115, 65] width 147 height 20
click at [56, 66] on div at bounding box center [115, 65] width 147 height 20
click at [49, 68] on div at bounding box center [115, 65] width 147 height 20
click at [134, 59] on div at bounding box center [115, 65] width 147 height 20
click at [143, 65] on div at bounding box center [115, 65] width 147 height 20
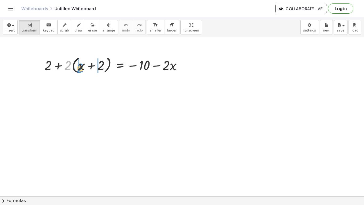
drag, startPoint x: 69, startPoint y: 64, endPoint x: 82, endPoint y: 67, distance: 12.5
click at [82, 67] on div at bounding box center [115, 65] width 147 height 20
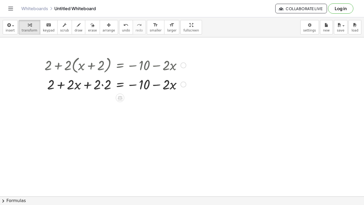
click at [89, 80] on div at bounding box center [115, 84] width 147 height 18
click at [103, 87] on div at bounding box center [115, 84] width 147 height 18
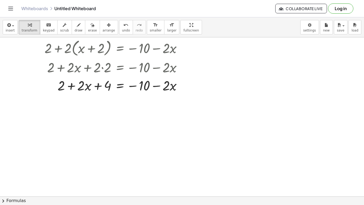
scroll to position [17, 0]
click at [72, 88] on div at bounding box center [115, 85] width 147 height 18
click at [103, 88] on div at bounding box center [115, 85] width 147 height 18
click at [119, 85] on div at bounding box center [115, 85] width 147 height 18
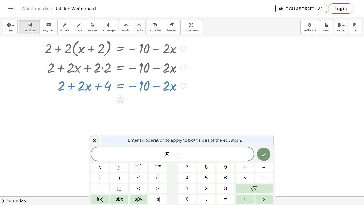
scroll to position [2, 0]
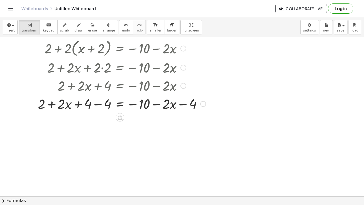
click at [99, 104] on div at bounding box center [121, 103] width 173 height 18
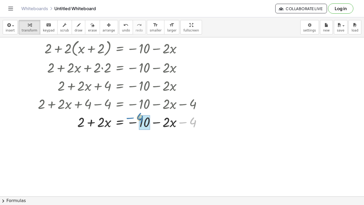
drag, startPoint x: 195, startPoint y: 124, endPoint x: 146, endPoint y: 126, distance: 48.6
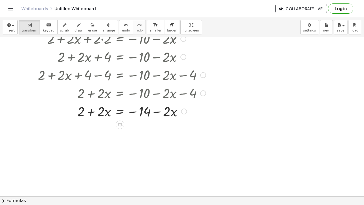
scroll to position [49, 0]
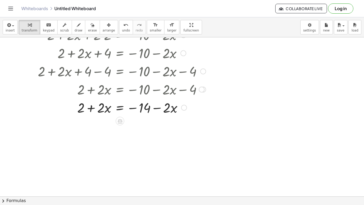
click at [82, 108] on div at bounding box center [121, 107] width 173 height 18
click at [119, 106] on div at bounding box center [121, 107] width 173 height 18
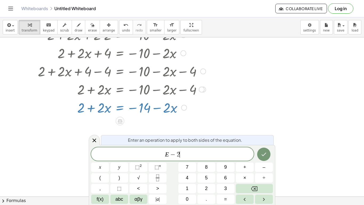
scroll to position [0, 0]
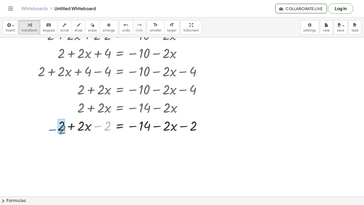
drag, startPoint x: 108, startPoint y: 125, endPoint x: 62, endPoint y: 128, distance: 46.0
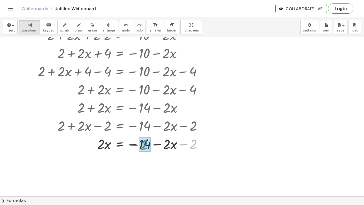
drag, startPoint x: 195, startPoint y: 144, endPoint x: 146, endPoint y: 144, distance: 49.4
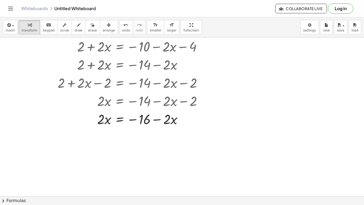
scroll to position [91, 0]
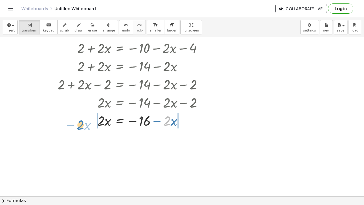
drag, startPoint x: 167, startPoint y: 123, endPoint x: 84, endPoint y: 126, distance: 83.8
click at [84, 126] on div at bounding box center [122, 120] width 174 height 18
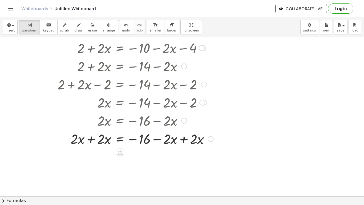
click at [94, 139] on div at bounding box center [125, 138] width 181 height 18
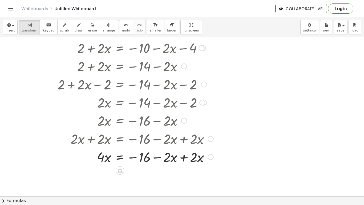
click at [178, 157] on div at bounding box center [125, 157] width 181 height 18
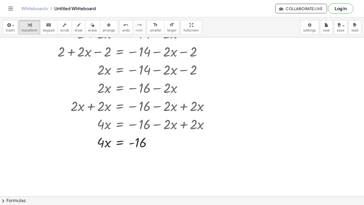
scroll to position [125, 0]
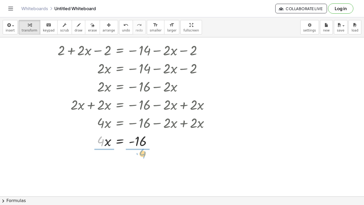
drag, startPoint x: 102, startPoint y: 143, endPoint x: 144, endPoint y: 157, distance: 43.5
click at [104, 162] on div at bounding box center [125, 162] width 181 height 27
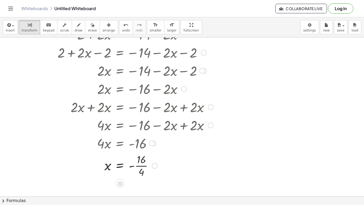
scroll to position [121, 0]
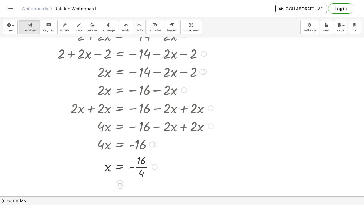
click at [138, 166] on div at bounding box center [125, 166] width 181 height 27
click at [136, 169] on div at bounding box center [125, 167] width 181 height 18
click at [192, 158] on div at bounding box center [125, 167] width 181 height 18
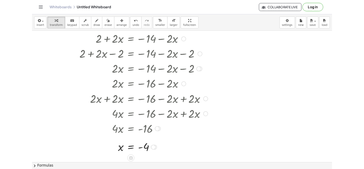
scroll to position [109, 0]
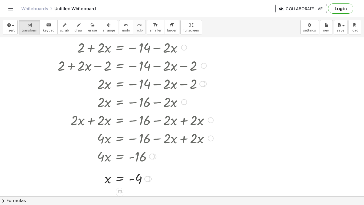
click at [194, 159] on div at bounding box center [125, 156] width 179 height 18
click at [193, 159] on div at bounding box center [125, 156] width 179 height 18
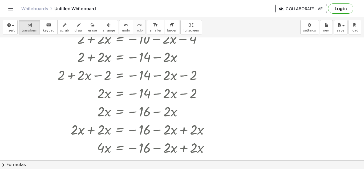
scroll to position [0, 0]
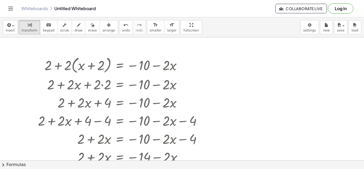
click at [250, 85] on div at bounding box center [182, 160] width 364 height 246
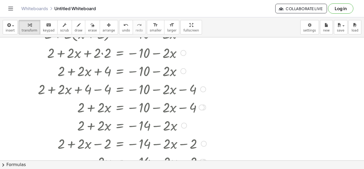
scroll to position [31, 0]
click at [54, 90] on div at bounding box center [125, 89] width 181 height 18
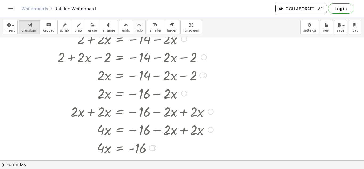
scroll to position [0, 0]
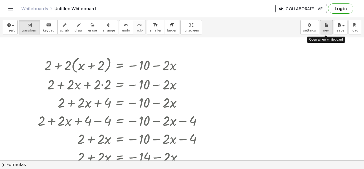
click at [324, 22] on div "button" at bounding box center [326, 25] width 7 height 6
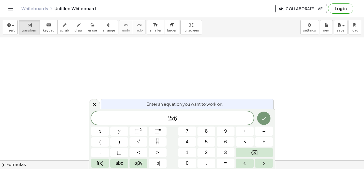
scroll to position [2, 0]
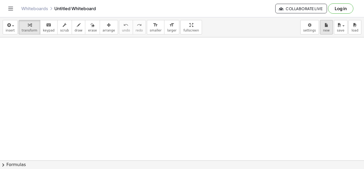
click at [330, 29] on span "new" at bounding box center [326, 31] width 7 height 4
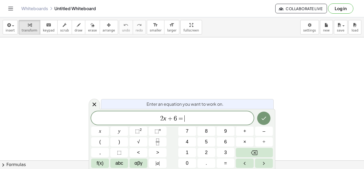
scroll to position [2, 0]
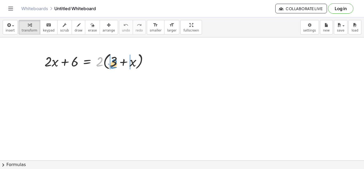
drag, startPoint x: 100, startPoint y: 65, endPoint x: 114, endPoint y: 68, distance: 14.6
click at [114, 68] on div at bounding box center [98, 61] width 113 height 20
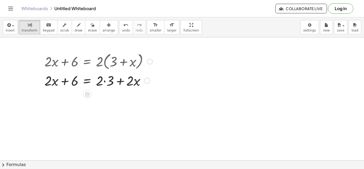
click at [104, 87] on div at bounding box center [98, 80] width 113 height 18
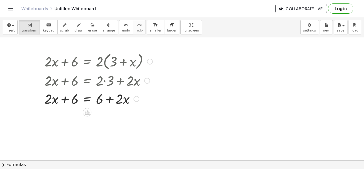
click at [119, 98] on div at bounding box center [98, 98] width 113 height 18
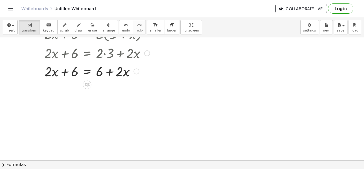
scroll to position [29, 0]
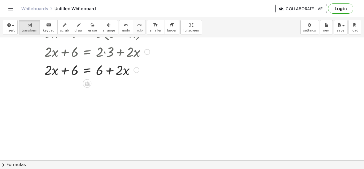
click at [85, 69] on div at bounding box center [98, 70] width 113 height 18
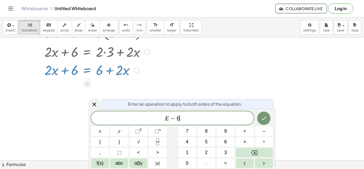
scroll to position [3, 0]
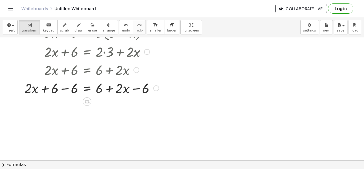
click at [61, 92] on div at bounding box center [92, 88] width 140 height 18
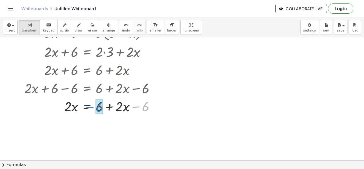
drag, startPoint x: 145, startPoint y: 108, endPoint x: 100, endPoint y: 109, distance: 45.9
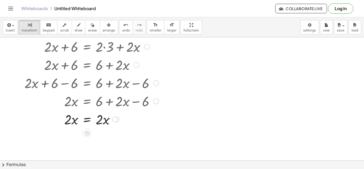
scroll to position [34, 0]
click at [157, 100] on div at bounding box center [156, 102] width 6 height 6
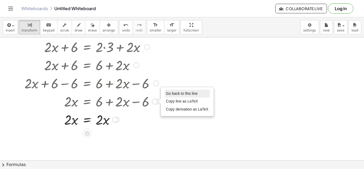
click at [179, 92] on span "Go back to this line" at bounding box center [182, 93] width 32 height 4
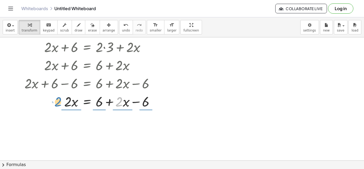
drag, startPoint x: 119, startPoint y: 103, endPoint x: 58, endPoint y: 104, distance: 61.1
click at [58, 104] on div at bounding box center [92, 101] width 140 height 18
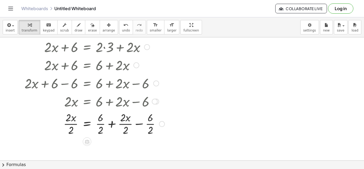
click at [154, 84] on div at bounding box center [156, 84] width 6 height 6
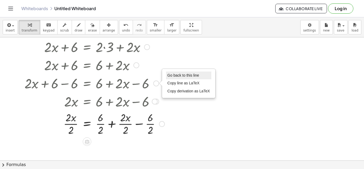
click at [173, 73] on span "Go back to this line" at bounding box center [184, 75] width 32 height 4
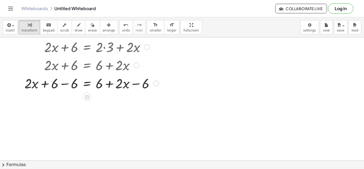
click at [133, 65] on div at bounding box center [92, 65] width 140 height 18
click at [139, 63] on div at bounding box center [92, 65] width 140 height 18
click at [136, 65] on div at bounding box center [137, 65] width 6 height 6
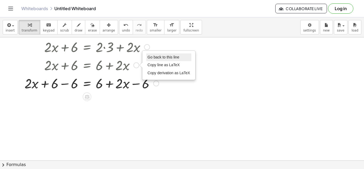
click at [154, 57] on span "Go back to this line" at bounding box center [164, 57] width 32 height 4
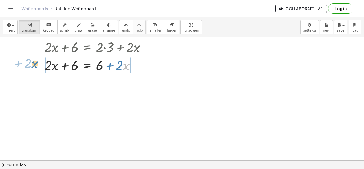
drag, startPoint x: 125, startPoint y: 68, endPoint x: 35, endPoint y: 67, distance: 90.2
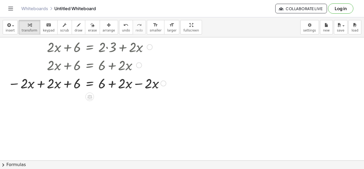
click at [134, 84] on div at bounding box center [87, 83] width 164 height 18
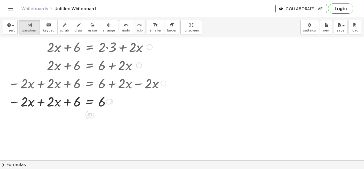
click at [30, 102] on div at bounding box center [87, 101] width 164 height 18
click at [37, 103] on div at bounding box center [87, 101] width 164 height 18
click at [139, 65] on div at bounding box center [139, 65] width 6 height 6
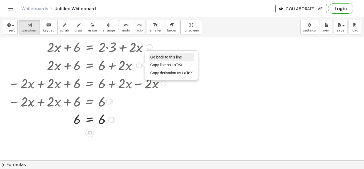
click at [156, 56] on span "Go back to this line" at bounding box center [166, 57] width 32 height 4
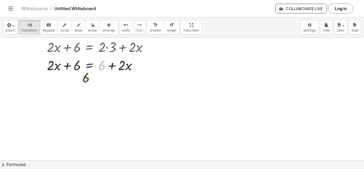
drag, startPoint x: 102, startPoint y: 66, endPoint x: 70, endPoint y: 78, distance: 34.3
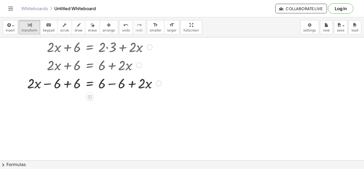
click at [68, 83] on div at bounding box center [95, 83] width 140 height 18
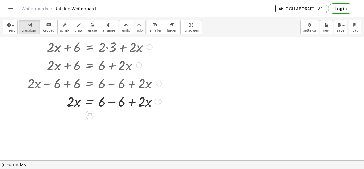
click at [115, 99] on div at bounding box center [95, 101] width 140 height 18
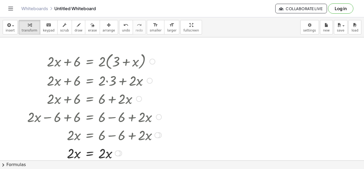
click at [111, 81] on div at bounding box center [95, 80] width 140 height 18
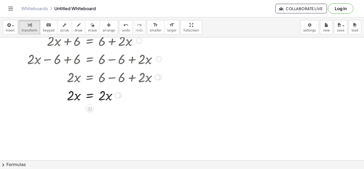
scroll to position [78, 0]
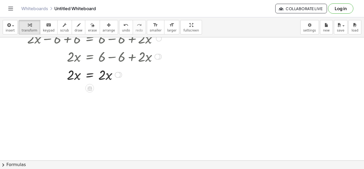
click at [112, 74] on div at bounding box center [95, 74] width 140 height 18
click at [105, 77] on div at bounding box center [95, 74] width 140 height 18
drag, startPoint x: 105, startPoint y: 78, endPoint x: 65, endPoint y: 79, distance: 40.8
click at [65, 79] on div at bounding box center [95, 74] width 140 height 18
click at [95, 96] on div at bounding box center [95, 96] width 140 height 27
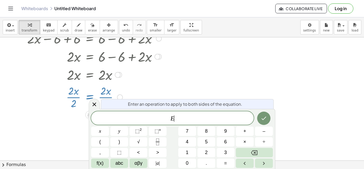
scroll to position [4, 0]
click at [108, 94] on div at bounding box center [95, 96] width 140 height 27
click at [141, 78] on div at bounding box center [94, 74] width 138 height 18
click at [71, 95] on div at bounding box center [95, 96] width 140 height 27
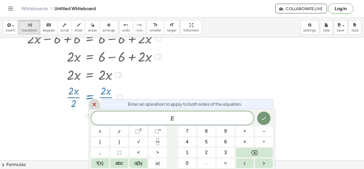
click at [95, 105] on icon at bounding box center [95, 104] width 4 height 4
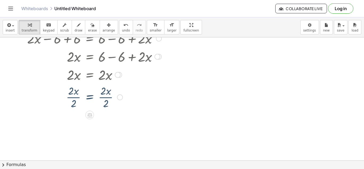
click at [66, 94] on div at bounding box center [95, 96] width 140 height 27
click at [72, 96] on div at bounding box center [95, 96] width 140 height 27
click at [75, 96] on div at bounding box center [95, 96] width 140 height 27
click at [106, 124] on div at bounding box center [95, 123] width 140 height 27
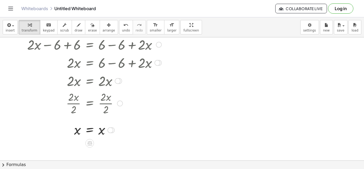
scroll to position [71, 0]
